Goal: Information Seeking & Learning: Learn about a topic

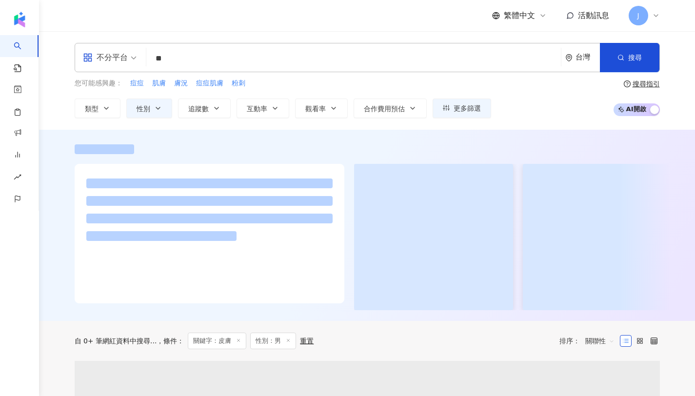
type input "*"
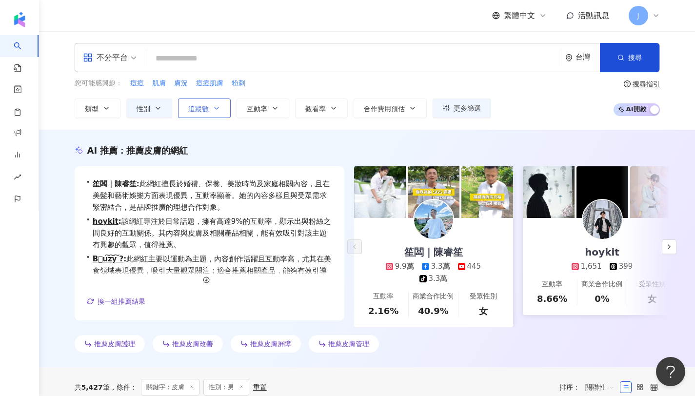
click at [202, 112] on button "追蹤數" at bounding box center [204, 108] width 53 height 20
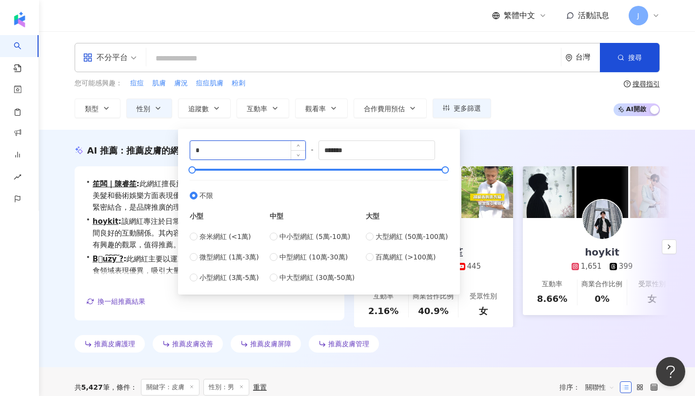
click at [259, 150] on input "*" at bounding box center [248, 150] width 116 height 19
type input "*****"
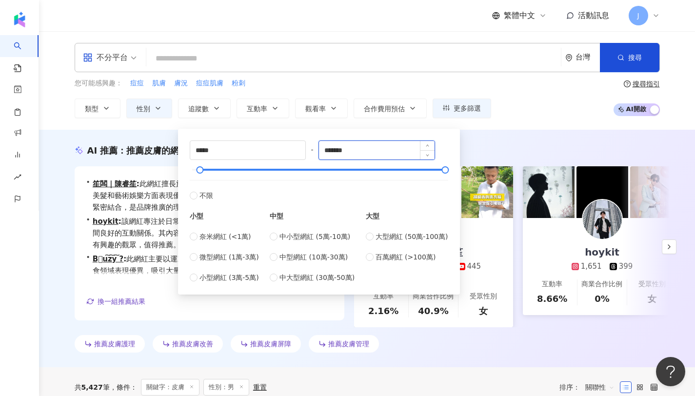
click at [368, 152] on input "*******" at bounding box center [377, 150] width 116 height 19
type input "*"
type input "******"
click at [511, 108] on div "您可能感興趣： 痘痘 肌膚 膚況 痘痘肌膚 粉刺 類型 性別 追蹤數 互動率 觀看率 合作費用預估 更多篩選 ***** - ****** 不限 小型 奈米網…" at bounding box center [367, 98] width 585 height 40
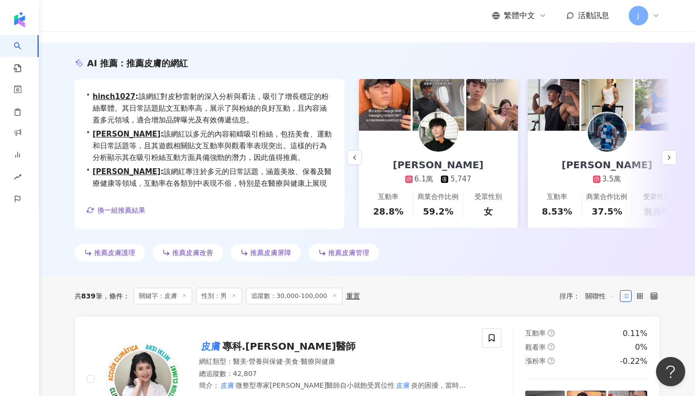
scroll to position [24, 0]
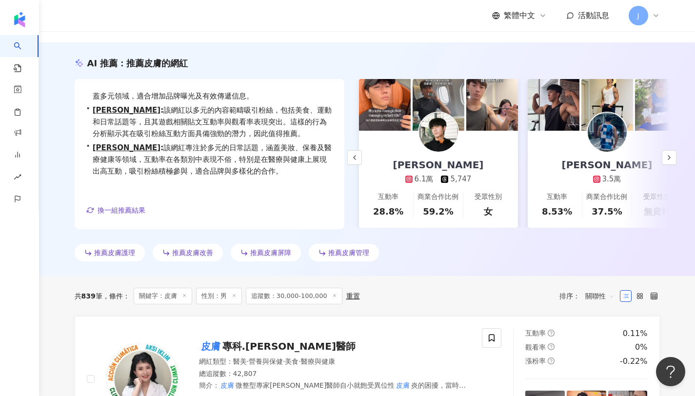
click at [185, 294] on icon at bounding box center [184, 295] width 5 height 5
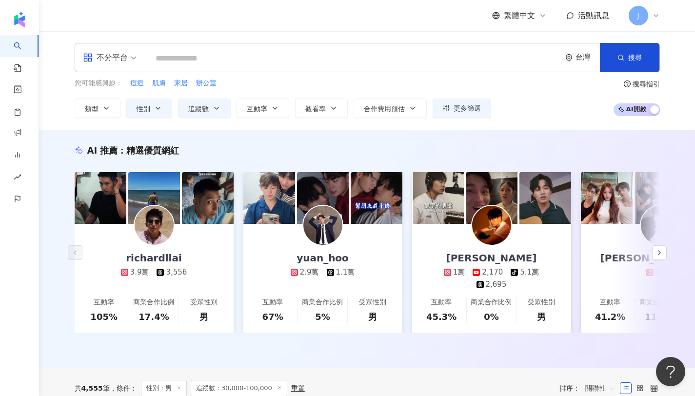
click at [125, 62] on div "不分平台" at bounding box center [105, 58] width 45 height 16
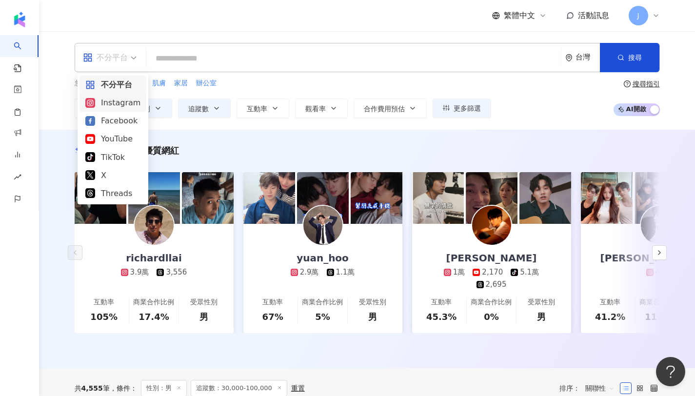
click at [117, 98] on div "Instagram" at bounding box center [112, 103] width 55 height 12
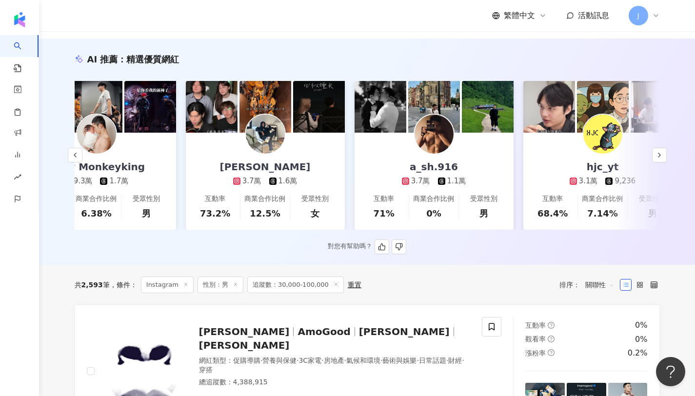
scroll to position [0, 920]
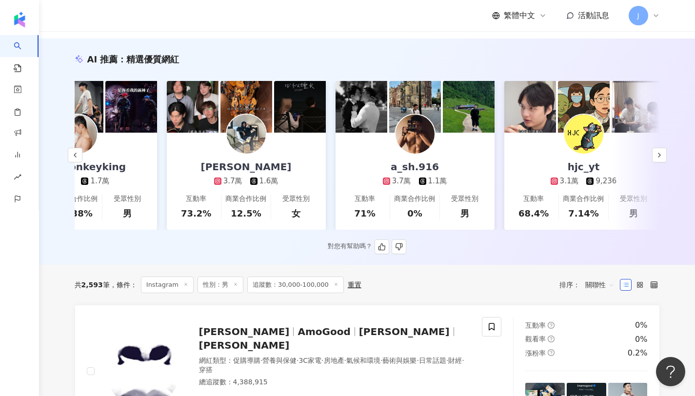
click at [265, 146] on div "張宸瑋 3.7萬 1.6萬" at bounding box center [246, 160] width 110 height 54
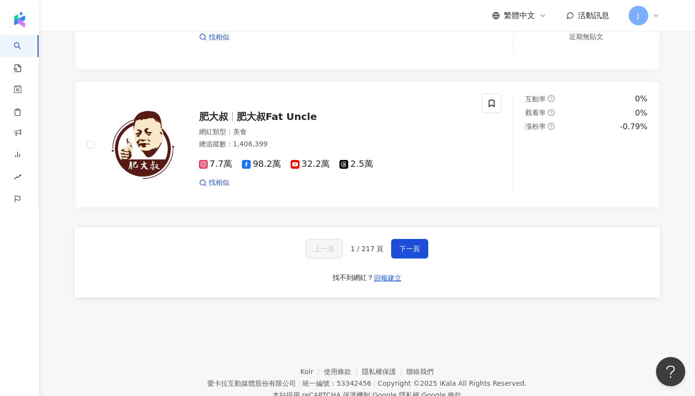
scroll to position [1890, 0]
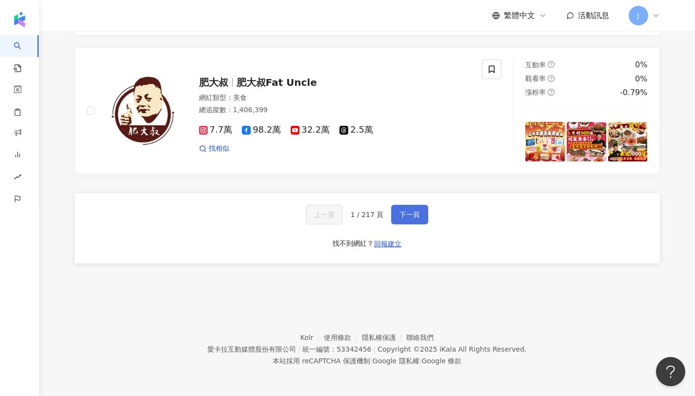
click at [401, 218] on span "下一頁" at bounding box center [409, 215] width 20 height 8
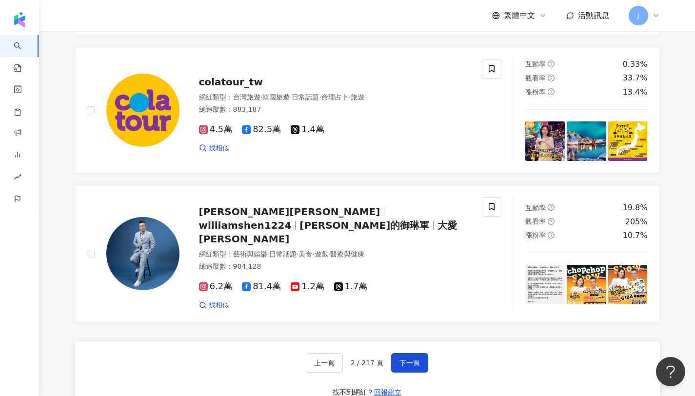
scroll to position [1874, 0]
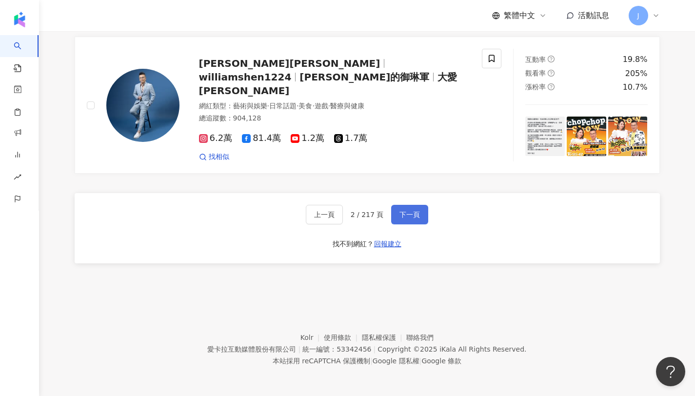
click at [411, 215] on span "下一頁" at bounding box center [409, 215] width 20 height 8
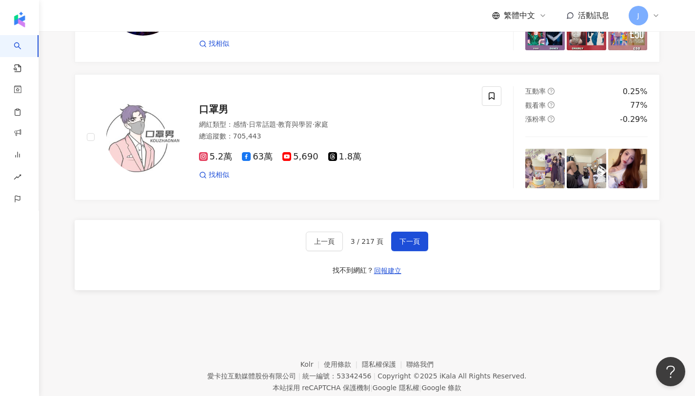
scroll to position [1915, 0]
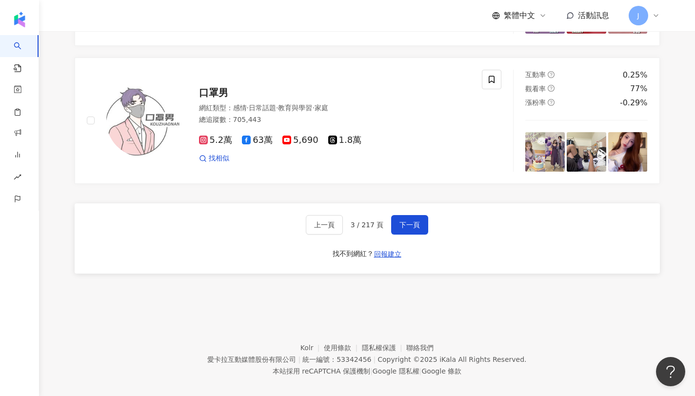
click at [402, 244] on div "上一頁 3 / 217 頁 下一頁 找不到網紅？ 回報建立" at bounding box center [367, 238] width 585 height 70
click at [407, 234] on button "下一頁" at bounding box center [409, 225] width 37 height 20
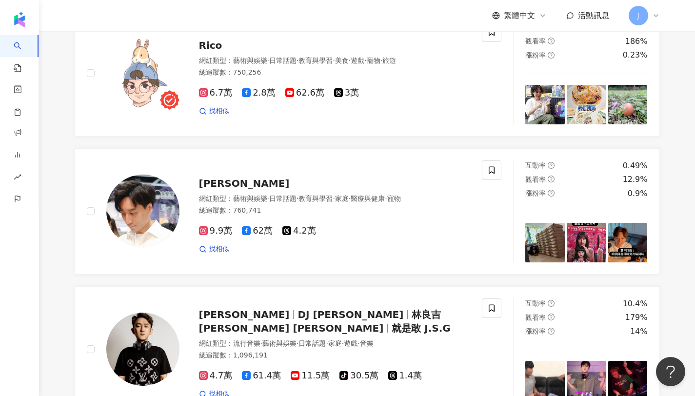
scroll to position [521, 0]
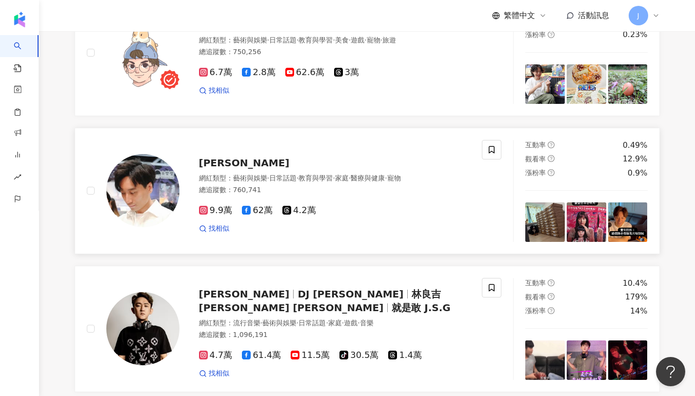
click at [208, 169] on span "[PERSON_NAME]" at bounding box center [244, 163] width 91 height 12
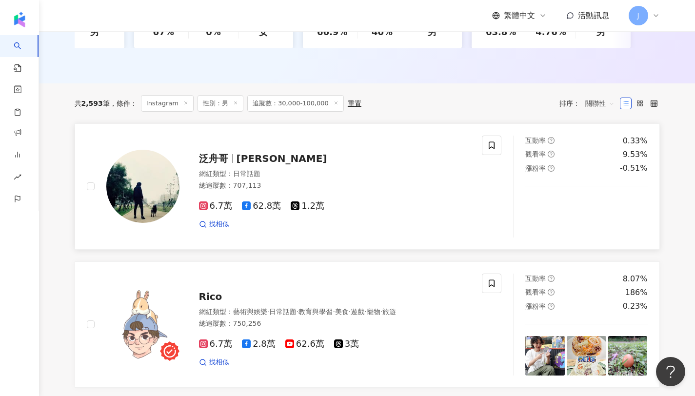
scroll to position [282, 0]
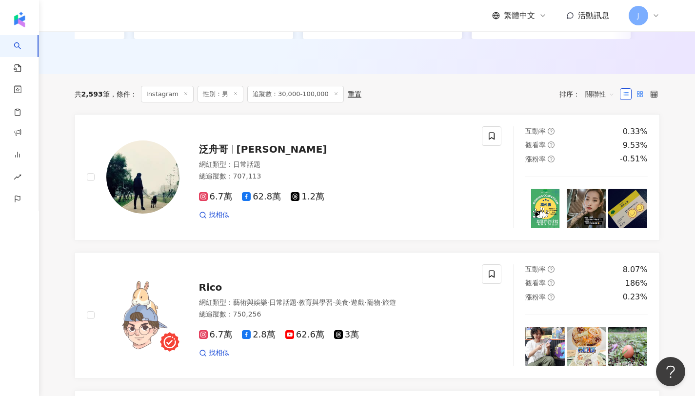
click at [642, 97] on rect at bounding box center [641, 96] width 2 height 2
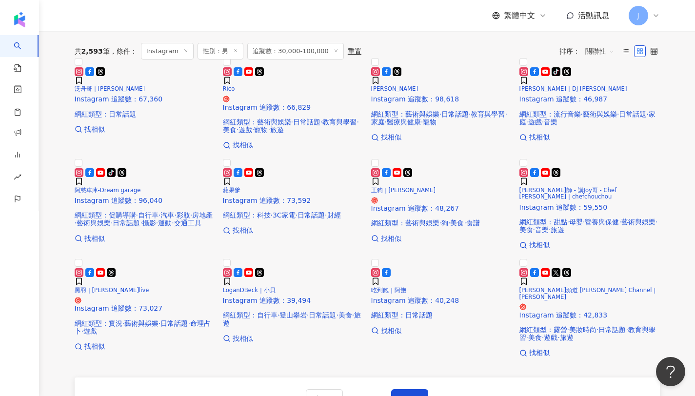
scroll to position [256, 0]
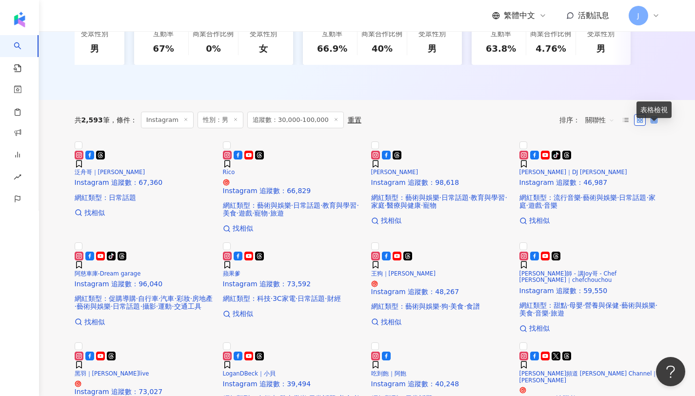
click at [649, 125] on label at bounding box center [654, 120] width 12 height 12
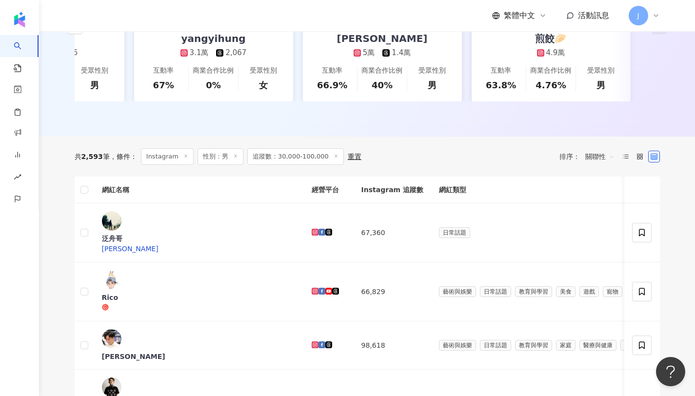
scroll to position [234, 0]
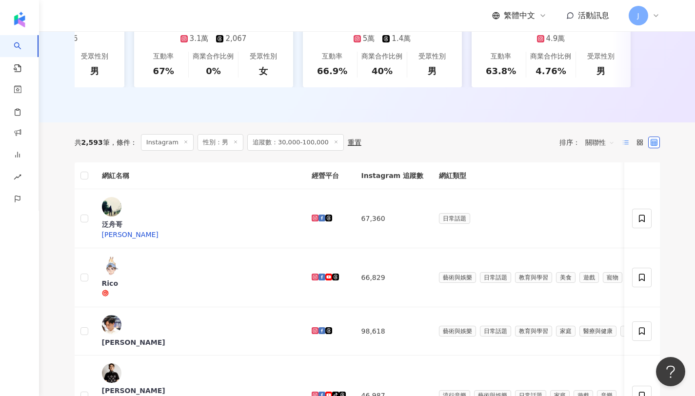
click at [627, 140] on line at bounding box center [626, 140] width 4 height 0
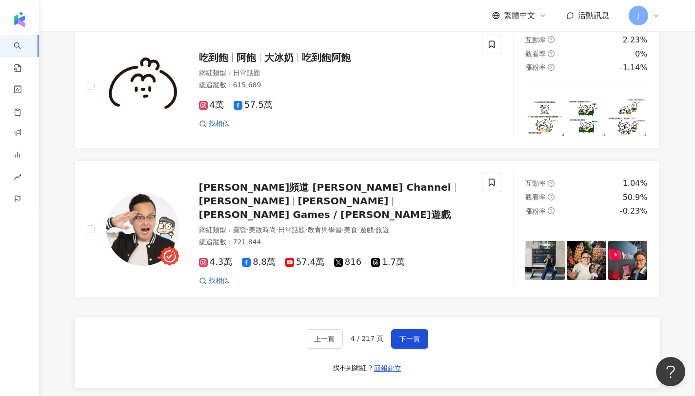
scroll to position [1874, 0]
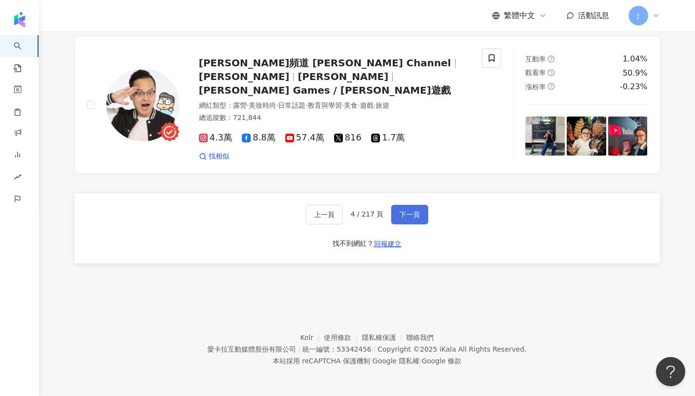
click at [413, 215] on span "下一頁" at bounding box center [409, 215] width 20 height 8
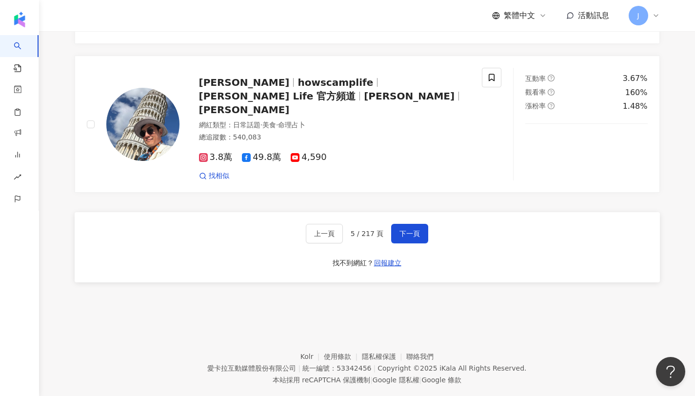
scroll to position [1852, 0]
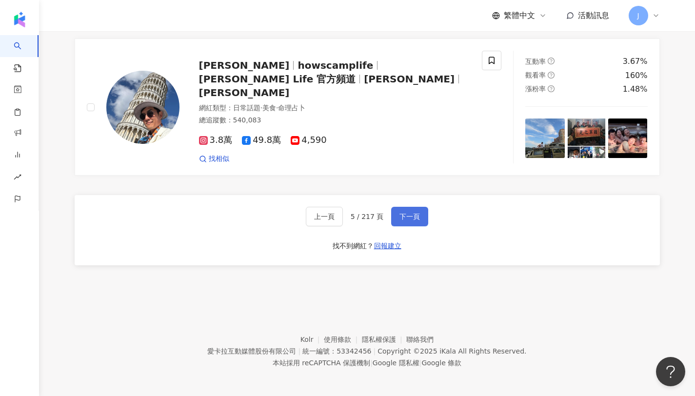
click at [411, 220] on span "下一頁" at bounding box center [409, 217] width 20 height 8
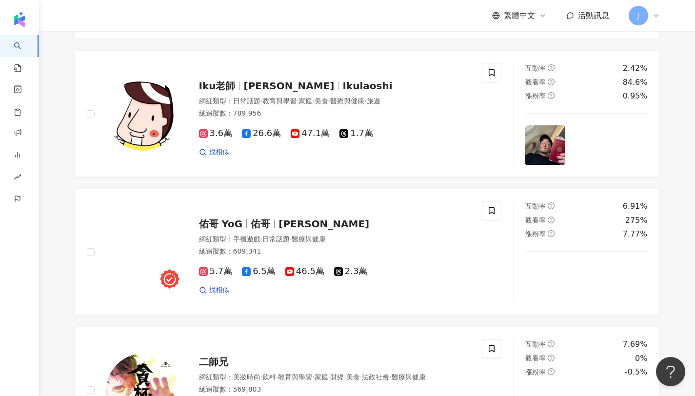
scroll to position [1874, 0]
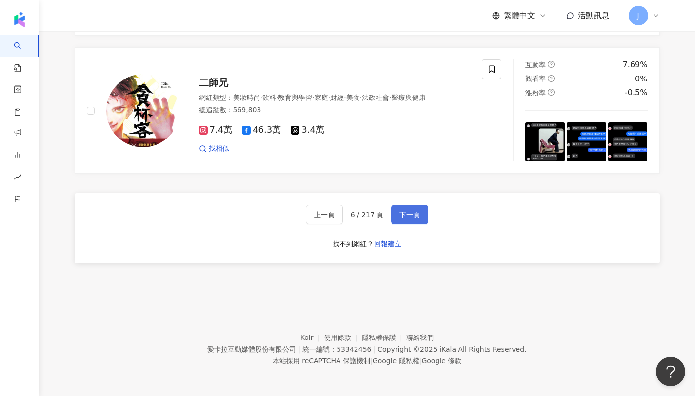
click at [396, 216] on button "下一頁" at bounding box center [409, 215] width 37 height 20
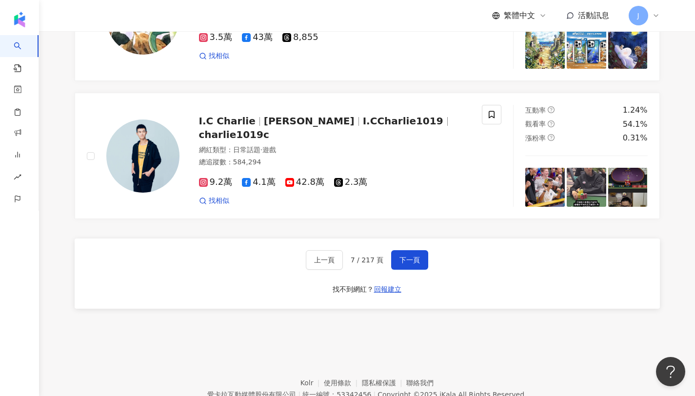
scroll to position [1902, 0]
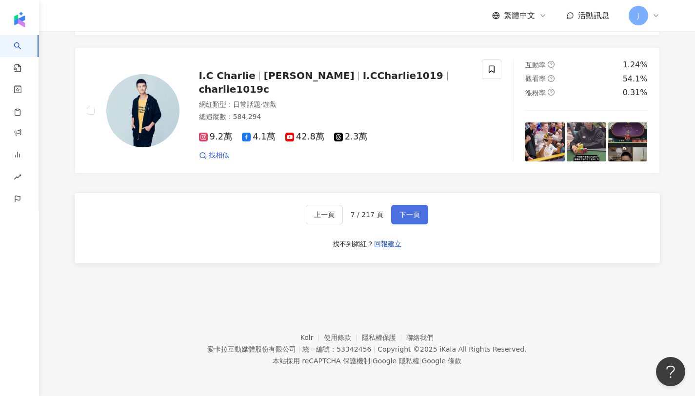
click at [406, 218] on button "下一頁" at bounding box center [409, 215] width 37 height 20
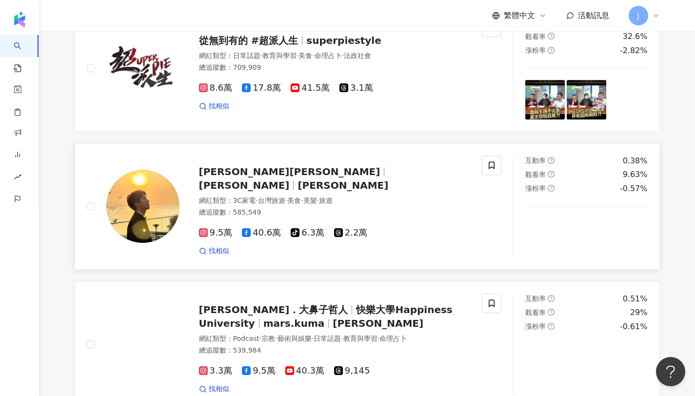
scroll to position [637, 0]
